Goal: Transaction & Acquisition: Purchase product/service

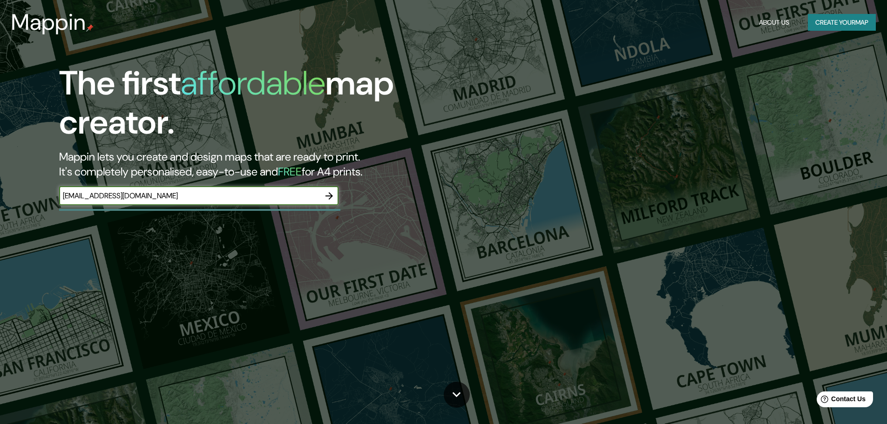
drag, startPoint x: 164, startPoint y: 196, endPoint x: 42, endPoint y: 194, distance: 122.0
click at [42, 194] on div "The first affordable map creator. Mappin lets you create and design maps that a…" at bounding box center [281, 139] width 532 height 151
paste input "[STREET_ADDRESS]"
type input "[STREET_ADDRESS]"
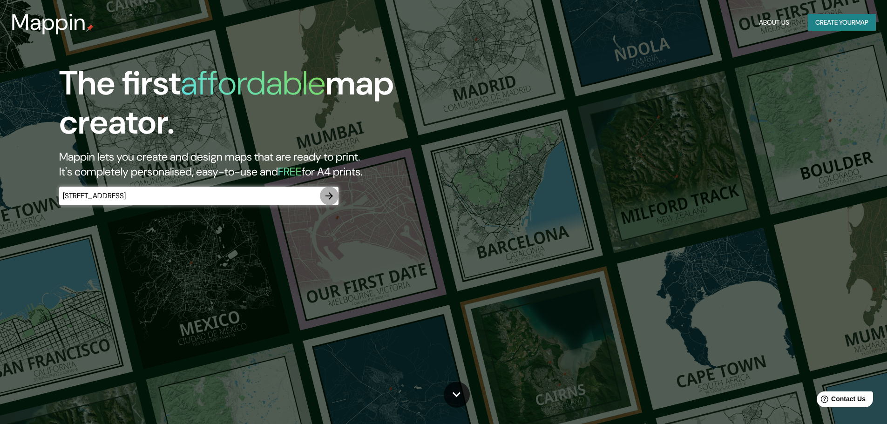
click at [330, 195] on icon "button" at bounding box center [329, 195] width 11 height 11
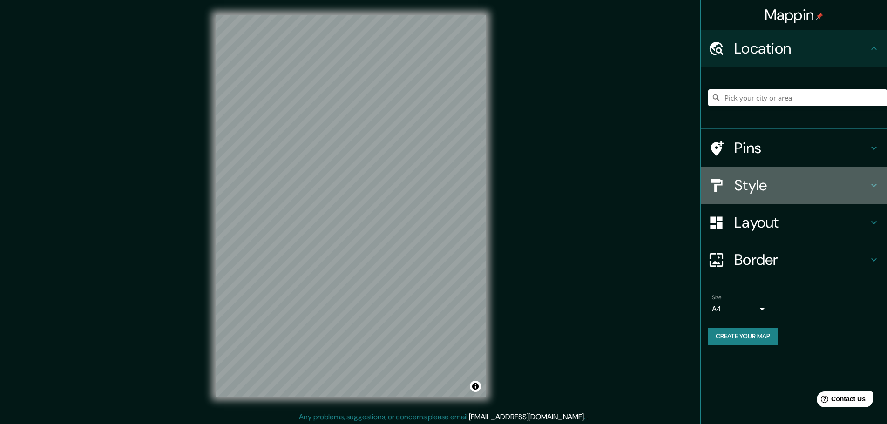
click at [878, 183] on icon at bounding box center [873, 185] width 11 height 11
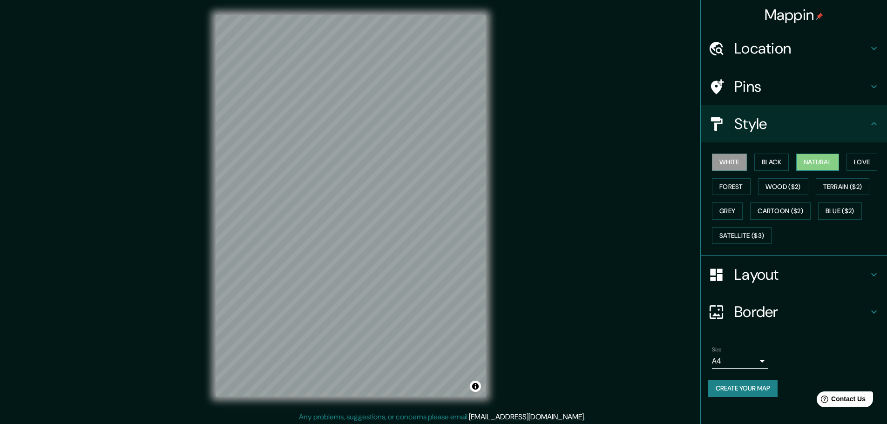
click at [806, 155] on button "Natural" at bounding box center [817, 162] width 43 height 17
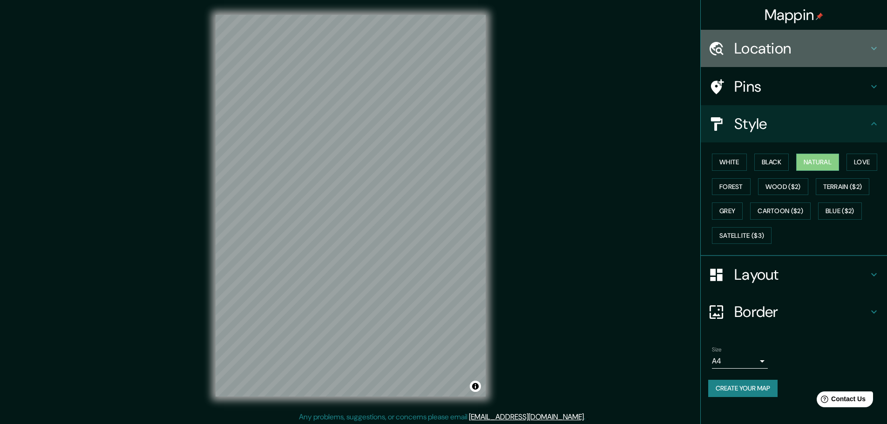
click at [799, 49] on h4 "Location" at bounding box center [801, 48] width 134 height 19
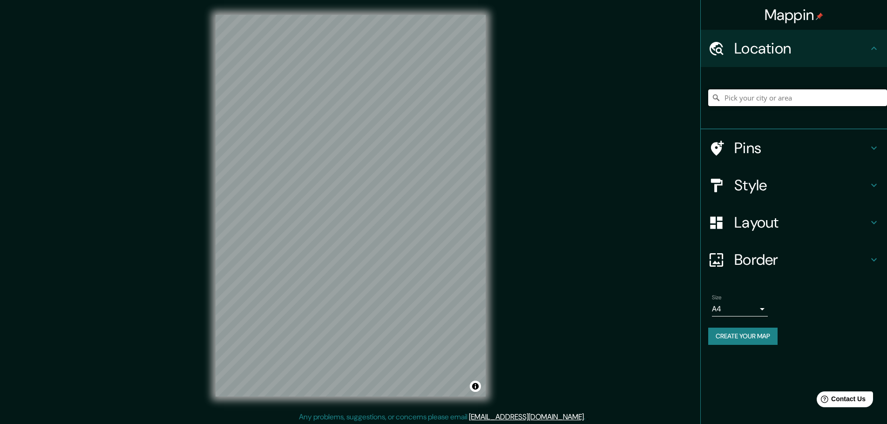
click at [787, 95] on input "Pick your city or area" at bounding box center [797, 97] width 179 height 17
paste input "[STREET_ADDRESS]"
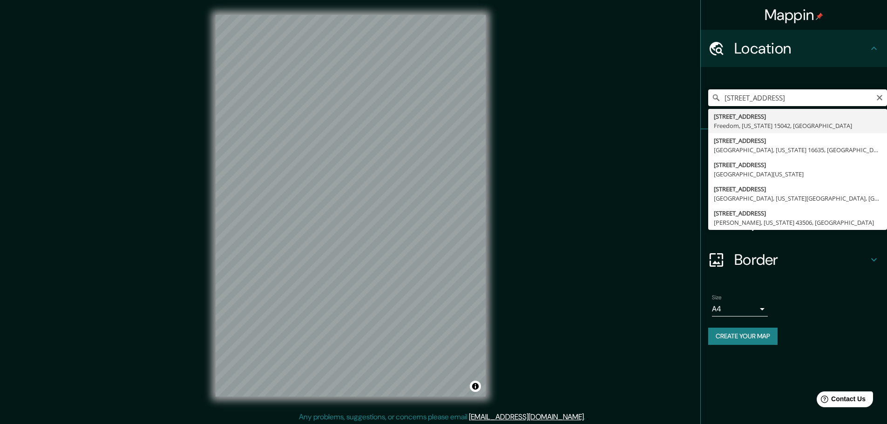
type input "[STREET_ADDRESS][US_STATE]"
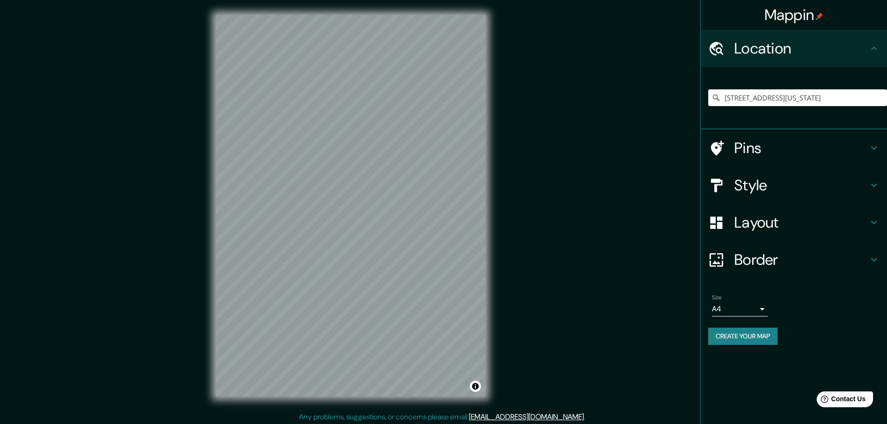
click at [817, 218] on h4 "Layout" at bounding box center [801, 222] width 134 height 19
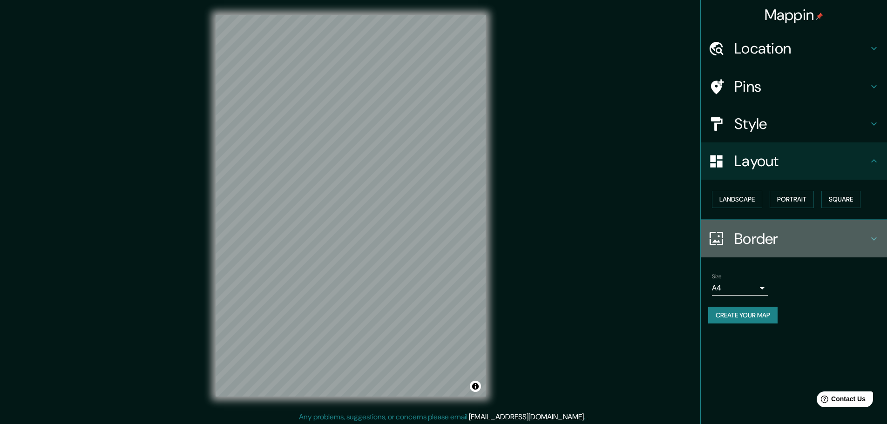
click at [817, 230] on h4 "Border" at bounding box center [801, 239] width 134 height 19
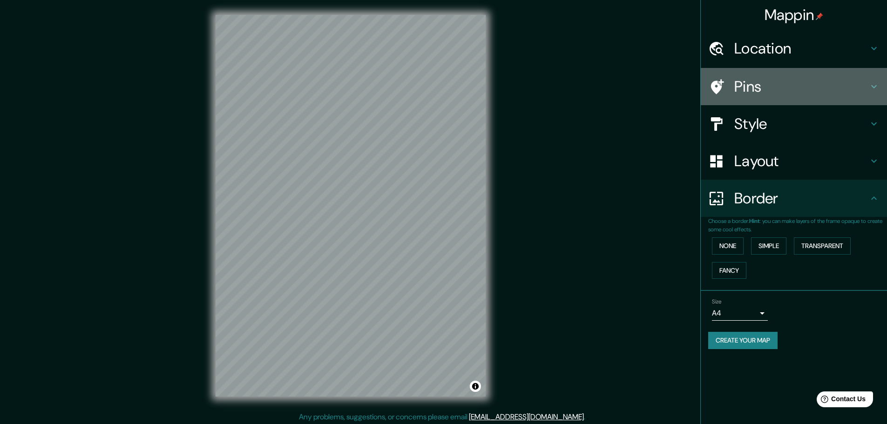
click at [761, 91] on h4 "Pins" at bounding box center [801, 86] width 134 height 19
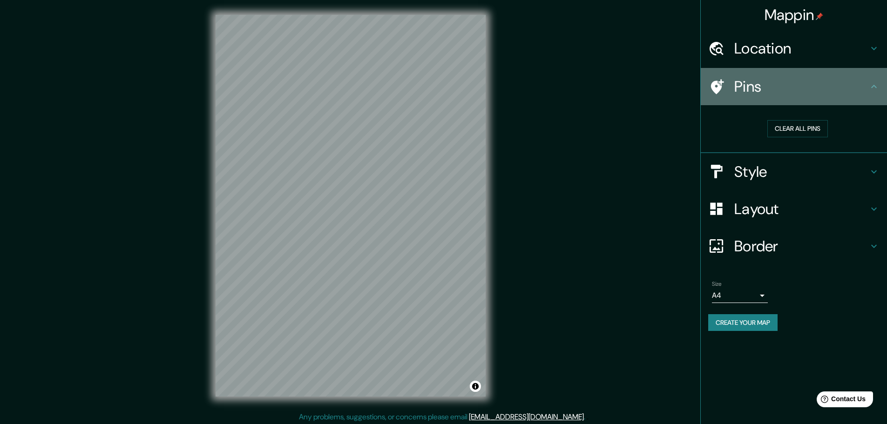
click at [718, 80] on icon at bounding box center [716, 87] width 16 height 16
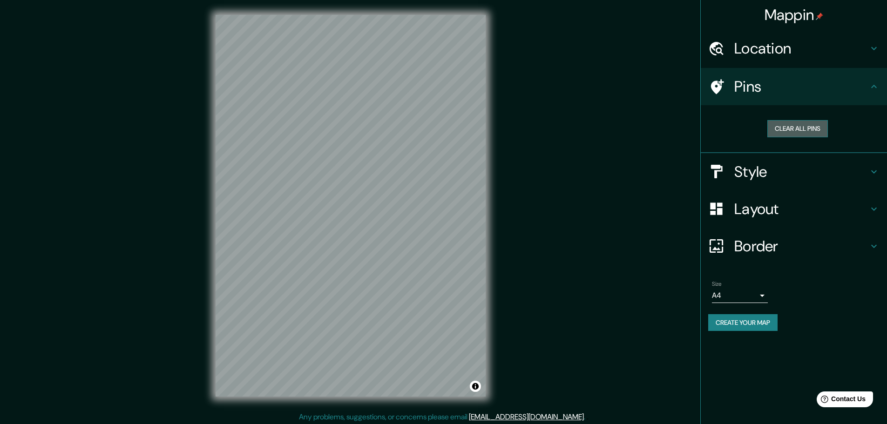
click at [783, 125] on button "Clear all pins" at bounding box center [797, 128] width 61 height 17
click at [718, 81] on icon at bounding box center [716, 87] width 16 height 16
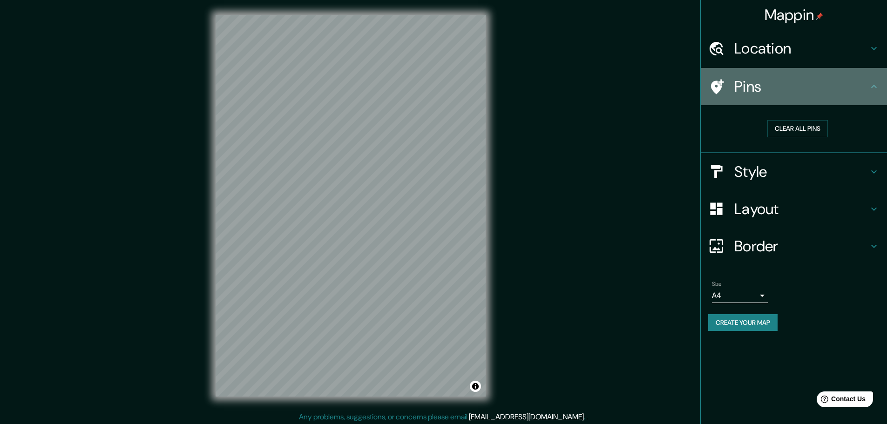
click at [861, 91] on h4 "Pins" at bounding box center [801, 86] width 134 height 19
